Goal: Task Accomplishment & Management: Manage account settings

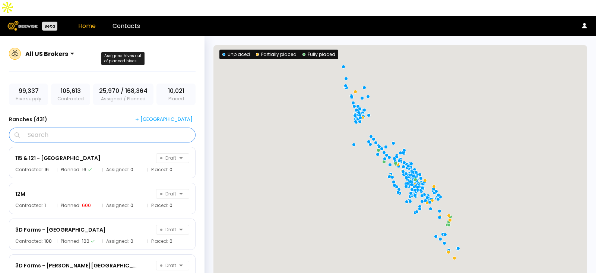
click at [58, 128] on input "Search" at bounding box center [104, 135] width 167 height 14
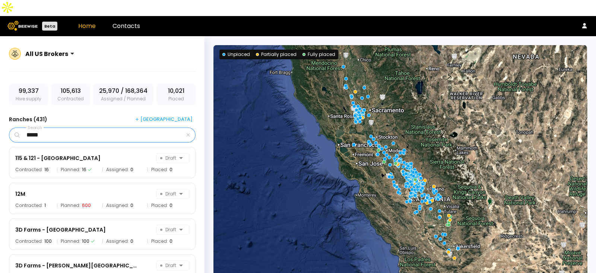
type input "*****"
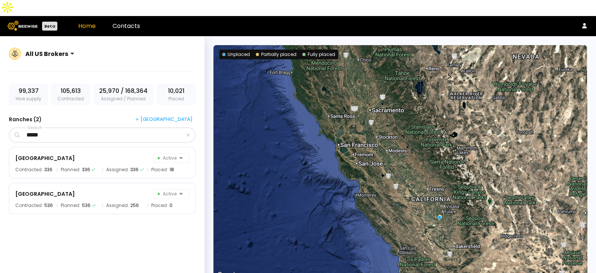
click at [85, 92] on div "All US Brokers 99,337 Hive supply 105,613 Contracted 25,970 / 168,364 Assigned …" at bounding box center [102, 171] width 205 height 270
click at [99, 149] on div "[GEOGRAPHIC_DATA] North Active Contracted: 336 Planned: 336 Assigned: 336 Place…" at bounding box center [102, 162] width 187 height 31
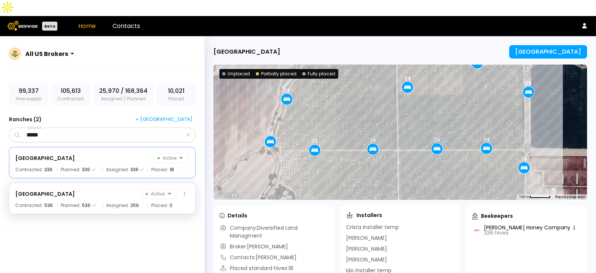
click at [109, 203] on span "Assigned:" at bounding box center [117, 205] width 23 height 4
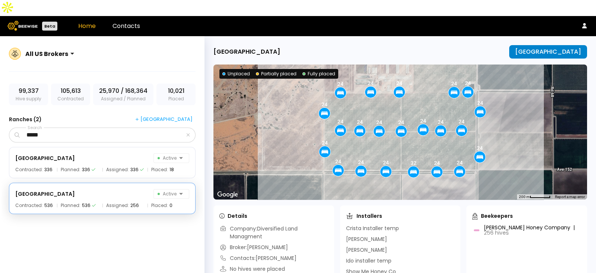
click at [578, 45] on button "[GEOGRAPHIC_DATA]" at bounding box center [548, 51] width 78 height 13
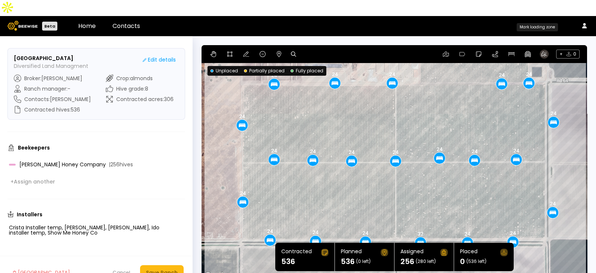
click at [542, 51] on icon at bounding box center [544, 54] width 6 height 6
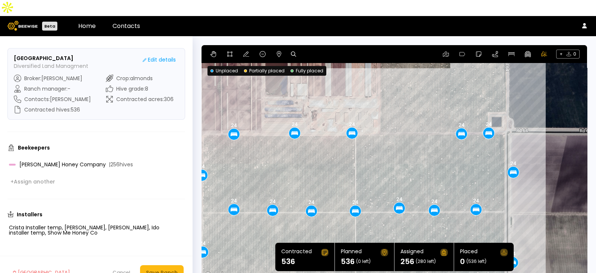
drag, startPoint x: 571, startPoint y: 72, endPoint x: 529, endPoint y: 124, distance: 66.5
click at [529, 124] on div "24 24 24 24 24 24 24 24 24 24 24 24 24 24 24 32 24 24 24 24 24 24" at bounding box center [395, 162] width 386 height 235
click at [520, 125] on div "24 24 24 24 24 24 24 24 24 24 24 24 24 24 24 32 24 24 24 24 24 24" at bounding box center [395, 162] width 386 height 235
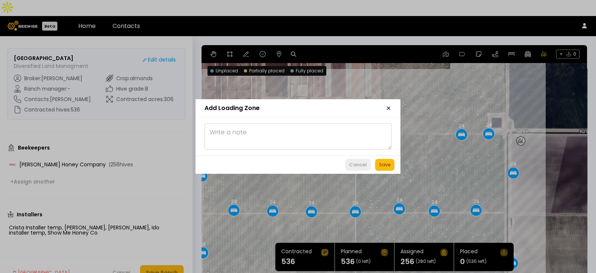
click at [356, 161] on div "Cancel" at bounding box center [358, 164] width 18 height 7
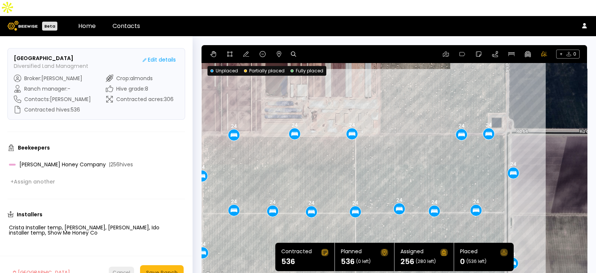
click at [124, 256] on div "Cancel" at bounding box center [122, 272] width 18 height 7
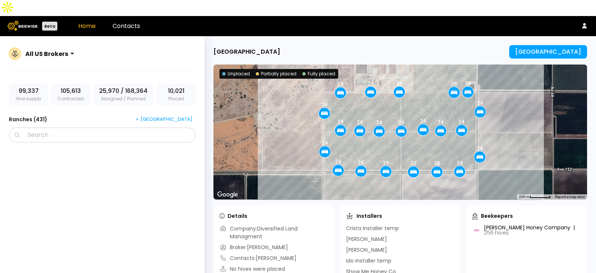
scroll to position [14470, 0]
